Goal: Task Accomplishment & Management: Manage account settings

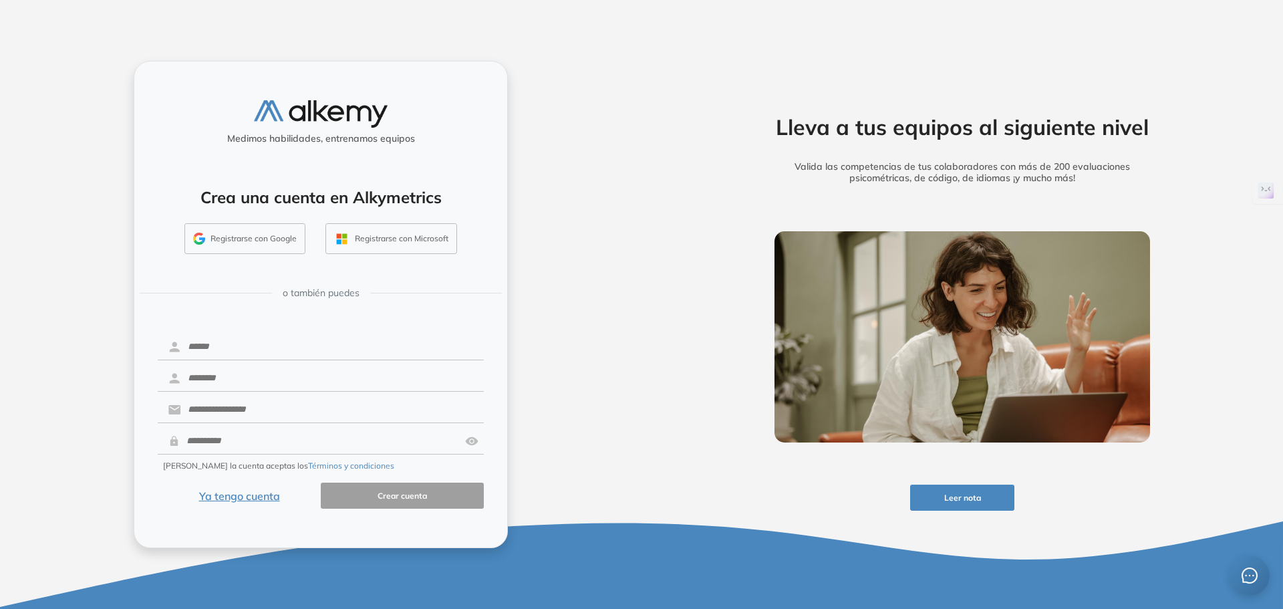
click at [246, 495] on button "Ya tengo cuenta" at bounding box center [239, 495] width 163 height 26
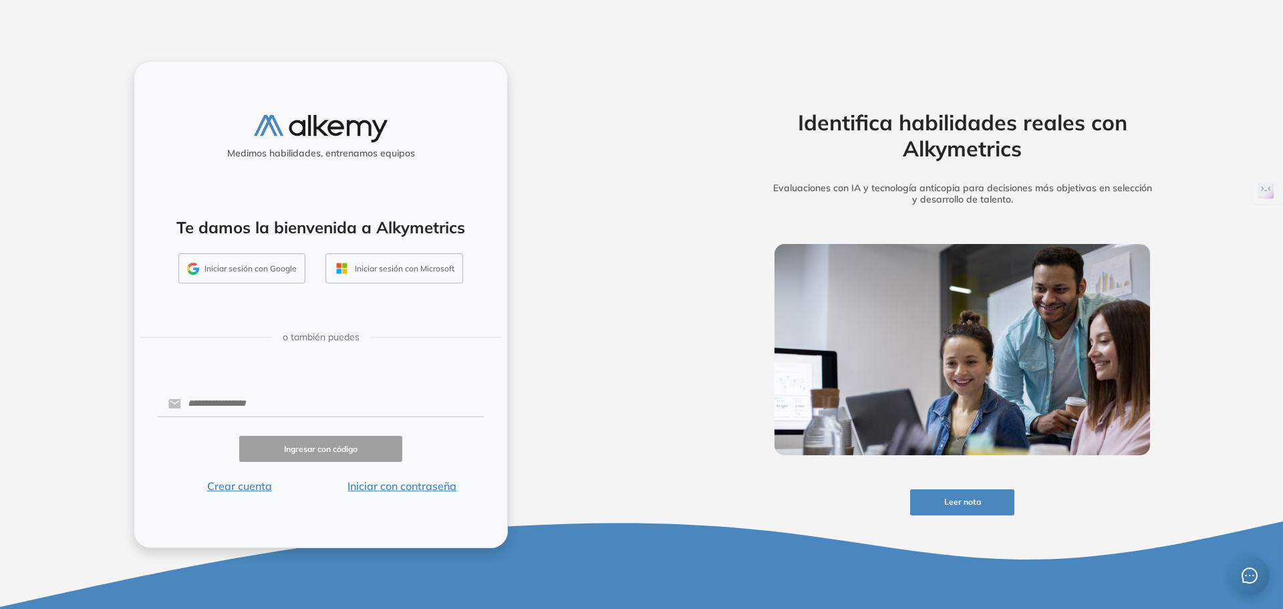
click at [265, 269] on button "Iniciar sesión con Google" at bounding box center [241, 268] width 127 height 31
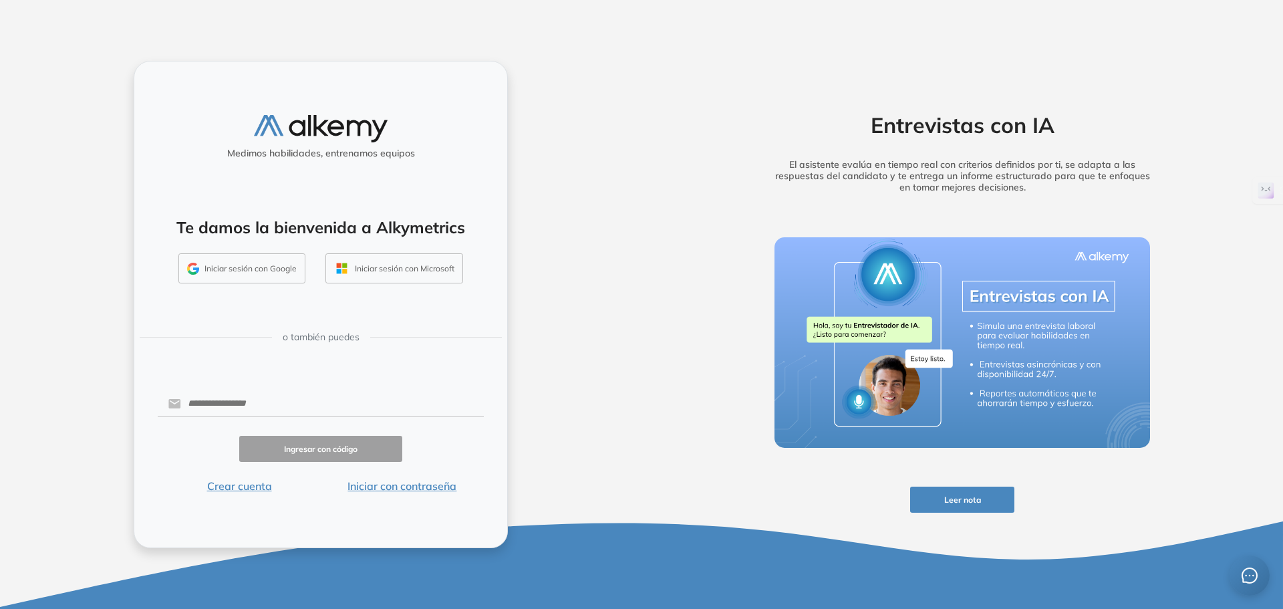
click at [262, 263] on button "Iniciar sesión con Google" at bounding box center [241, 268] width 127 height 31
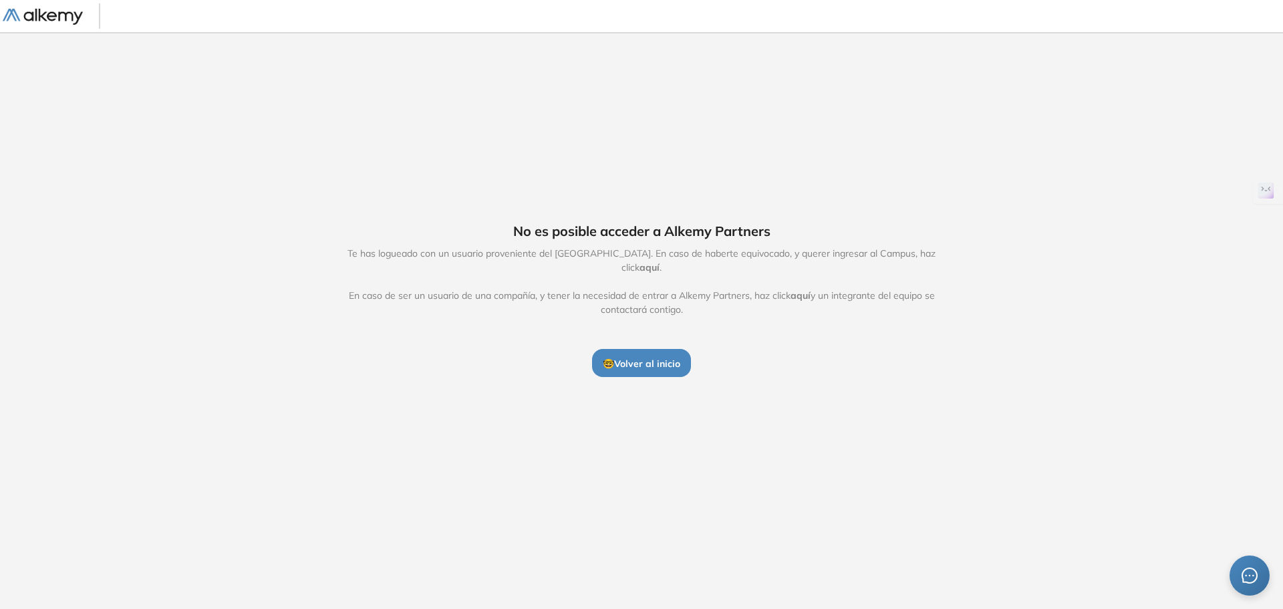
click at [661, 358] on span "🤓 Volver al inicio" at bounding box center [642, 364] width 78 height 12
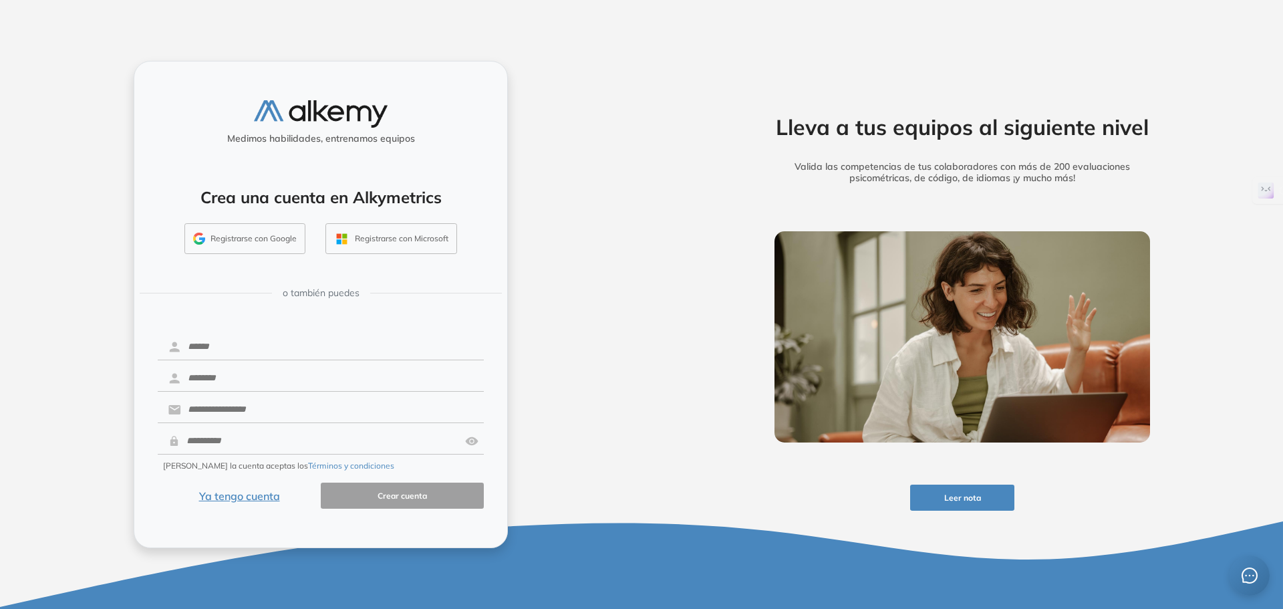
click at [253, 234] on button "Registrarse con Google" at bounding box center [244, 238] width 121 height 31
click at [257, 487] on button "Ya tengo cuenta" at bounding box center [239, 495] width 163 height 26
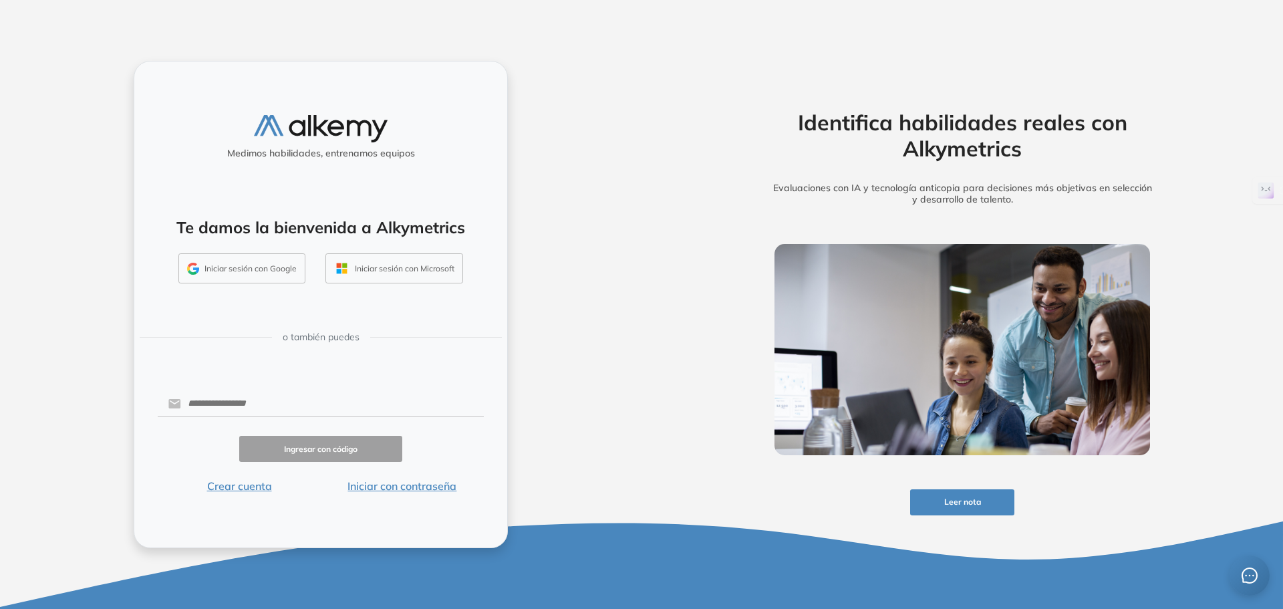
click at [245, 259] on button "Iniciar sesión con Google" at bounding box center [241, 268] width 127 height 31
